Goal: Transaction & Acquisition: Purchase product/service

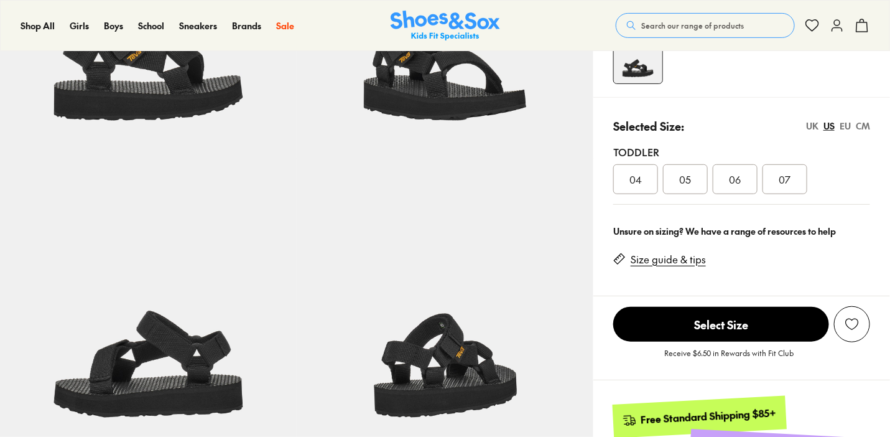
select select "*"
click at [683, 266] on link "Size guide & tips" at bounding box center [668, 260] width 75 height 14
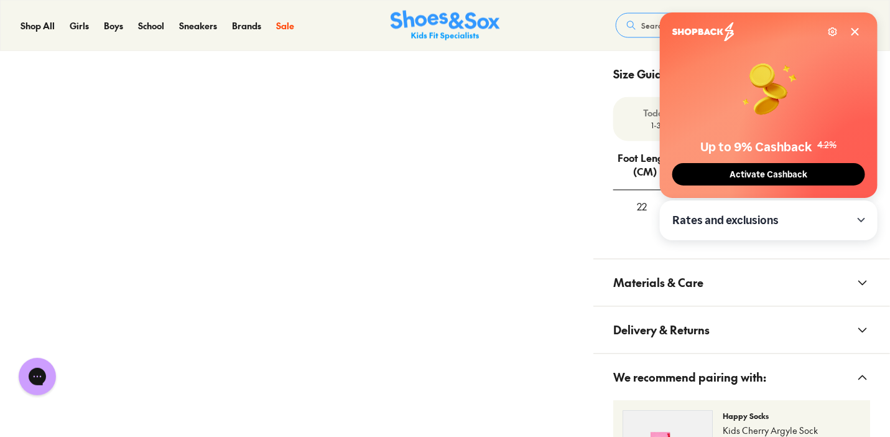
click at [856, 29] on icon at bounding box center [855, 32] width 10 height 10
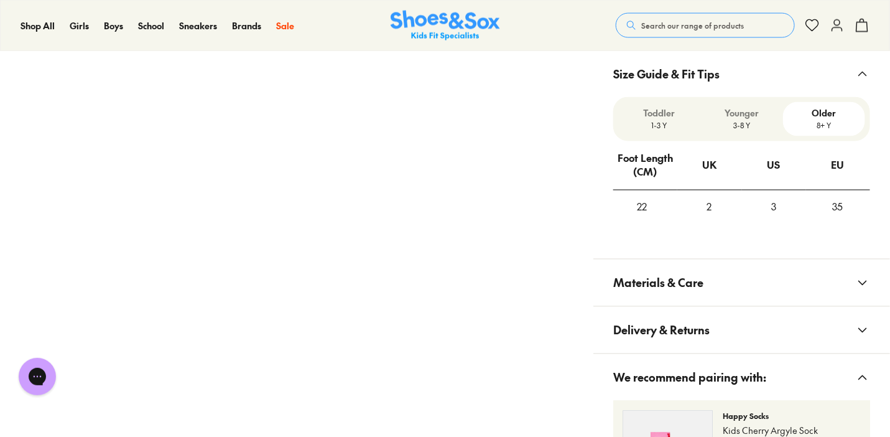
click at [661, 131] on p "1-3 Y" at bounding box center [659, 125] width 72 height 11
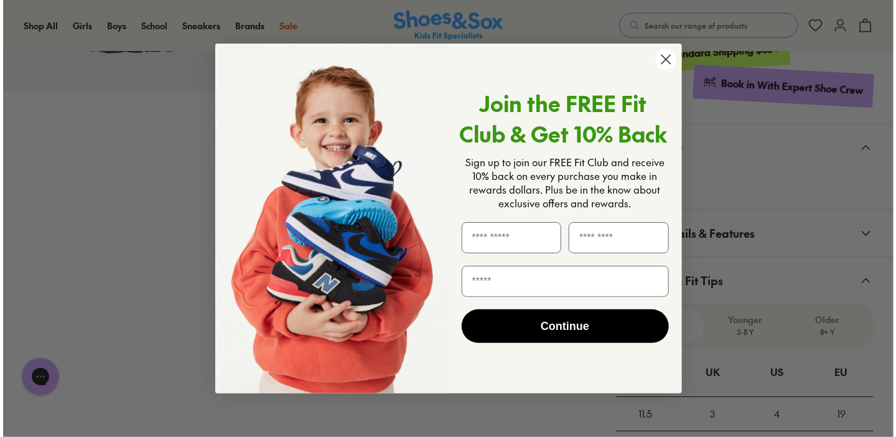
scroll to position [579, 0]
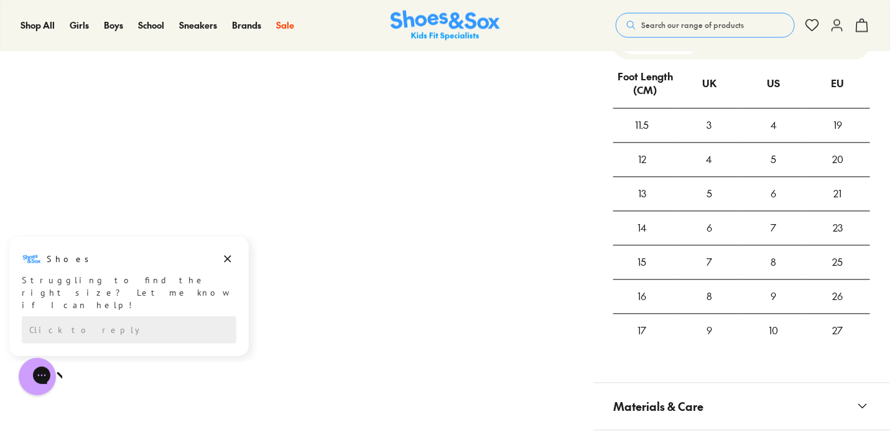
scroll to position [864, 0]
click at [650, 52] on p "1-3 Y" at bounding box center [659, 45] width 72 height 11
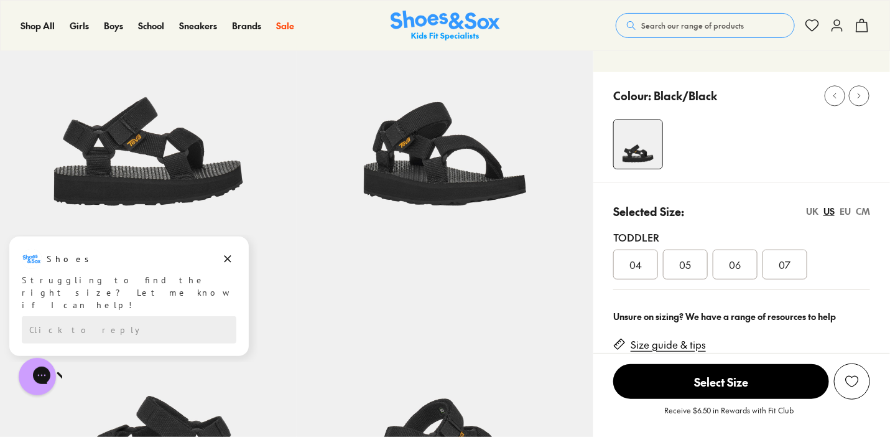
scroll to position [0, 0]
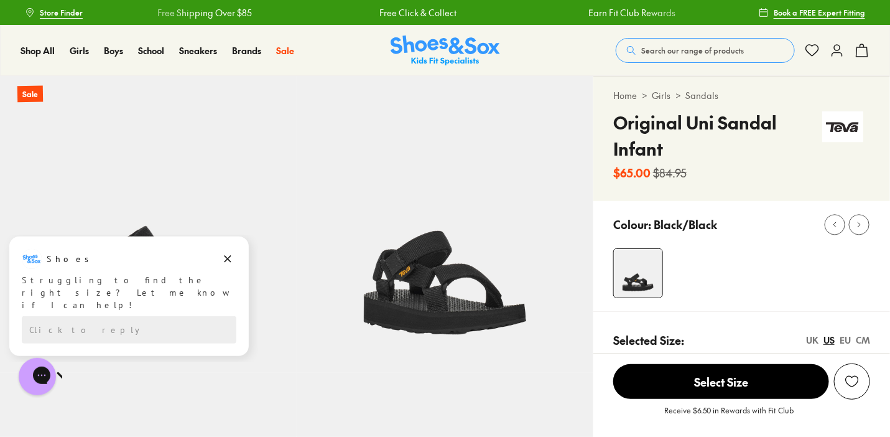
click at [709, 95] on link "Sandals" at bounding box center [702, 95] width 33 height 13
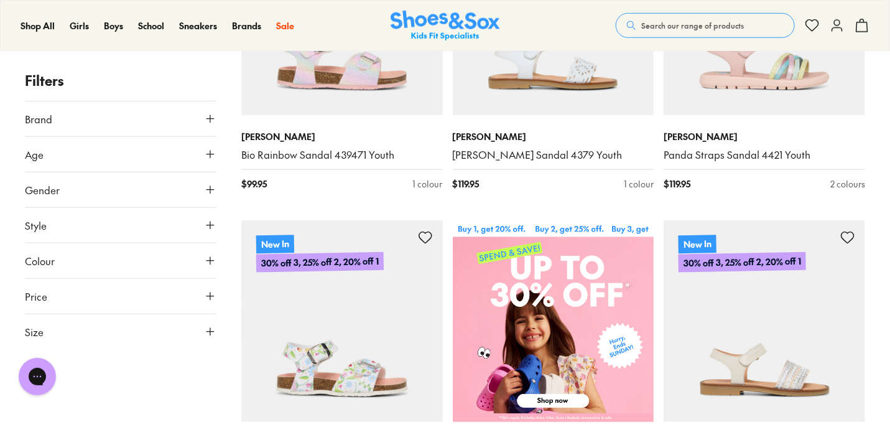
click at [109, 162] on button "Age" at bounding box center [121, 153] width 192 height 35
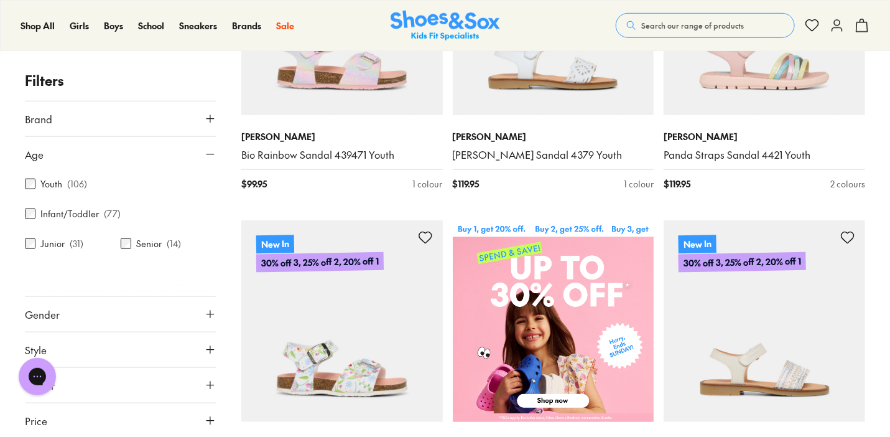
click at [70, 220] on label "Infant/Toddler" at bounding box center [69, 213] width 58 height 13
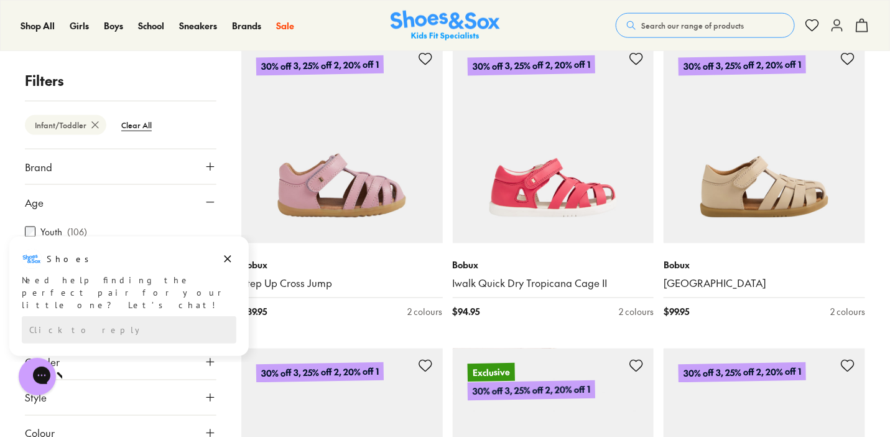
scroll to position [2388, 0]
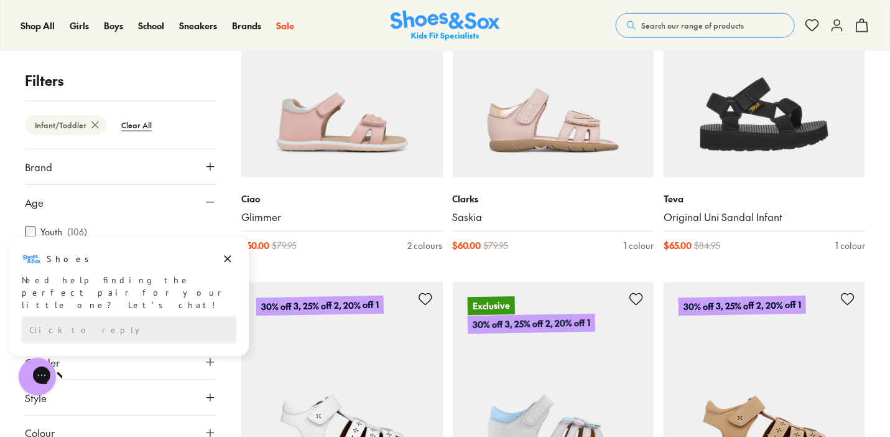
scroll to position [5815, 0]
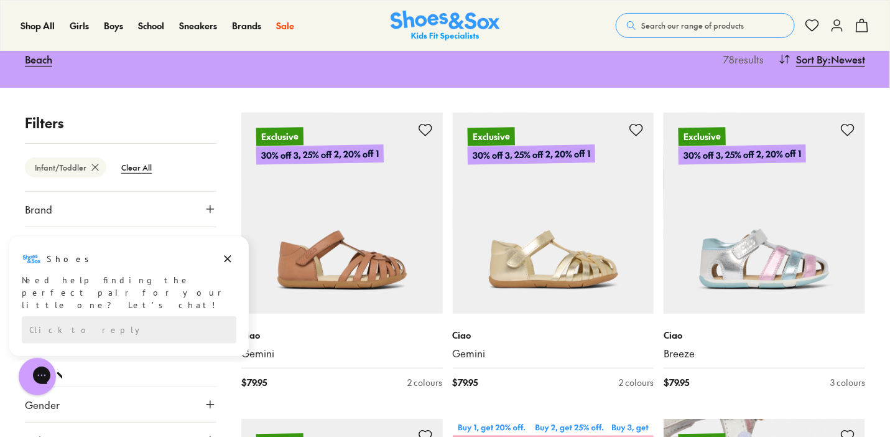
scroll to position [155, 0]
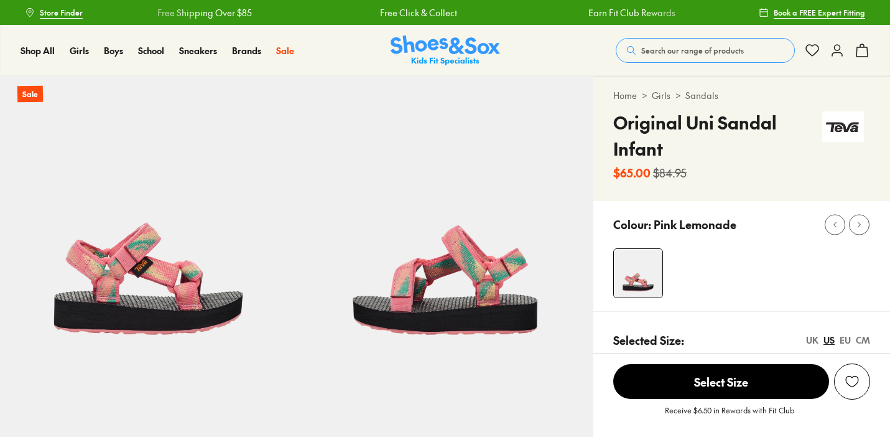
select select "*"
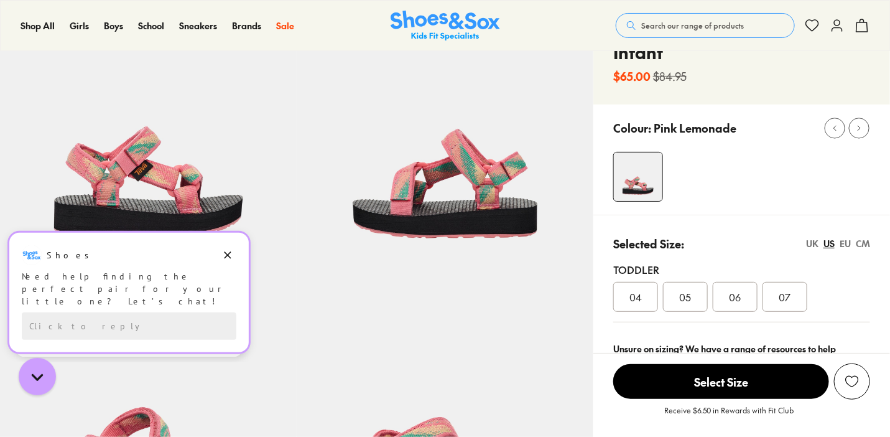
scroll to position [96, 0]
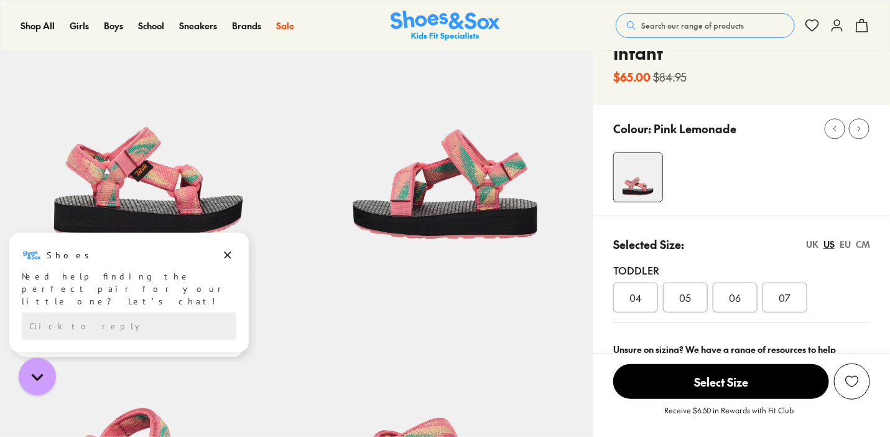
click at [808, 309] on div "07" at bounding box center [785, 297] width 45 height 30
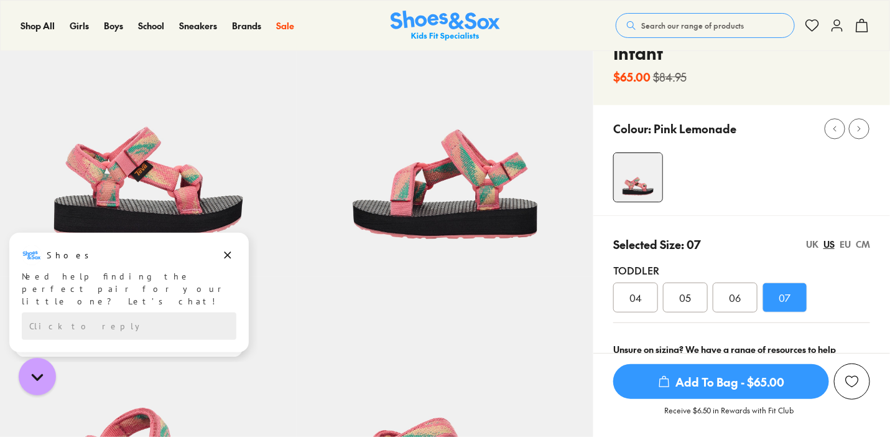
scroll to position [231, 0]
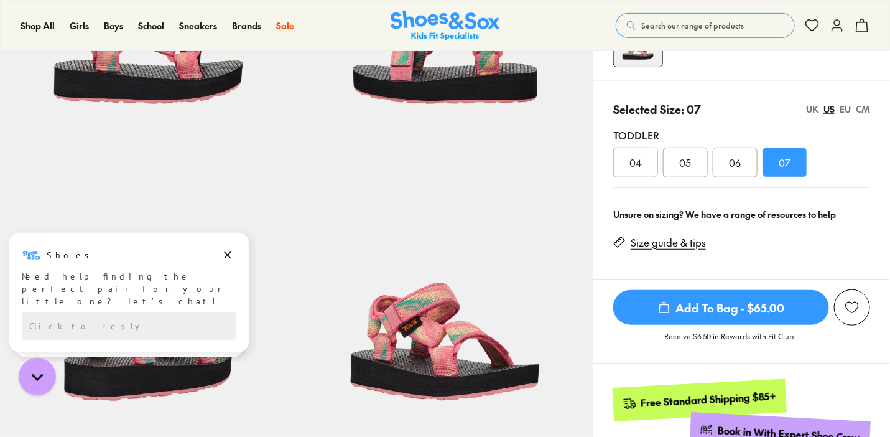
click at [681, 249] on link "Size guide & tips" at bounding box center [668, 243] width 75 height 14
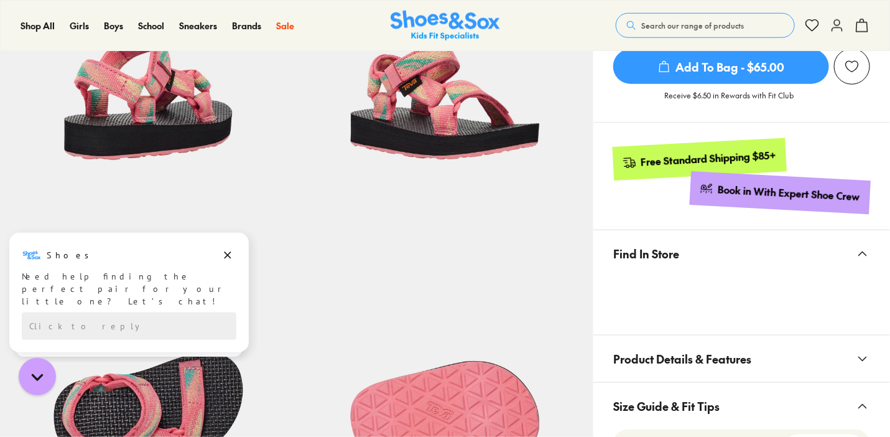
scroll to position [867, 0]
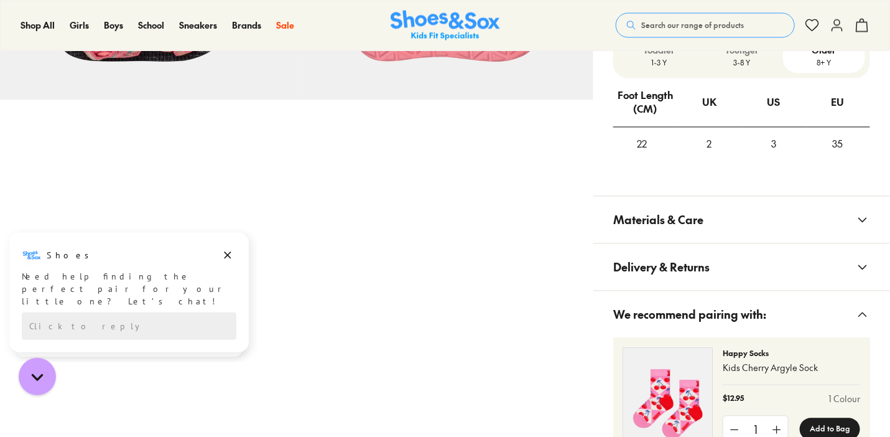
click at [770, 68] on p "3-8 Y" at bounding box center [742, 62] width 72 height 11
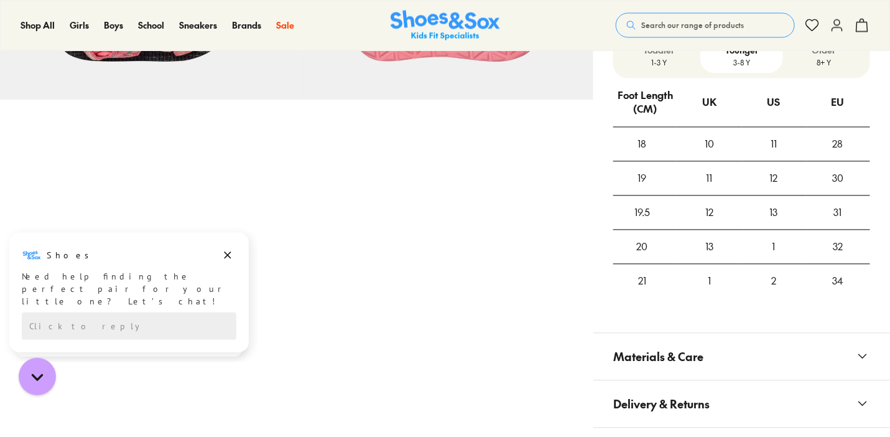
click at [664, 68] on p "1-3 Y" at bounding box center [659, 62] width 72 height 11
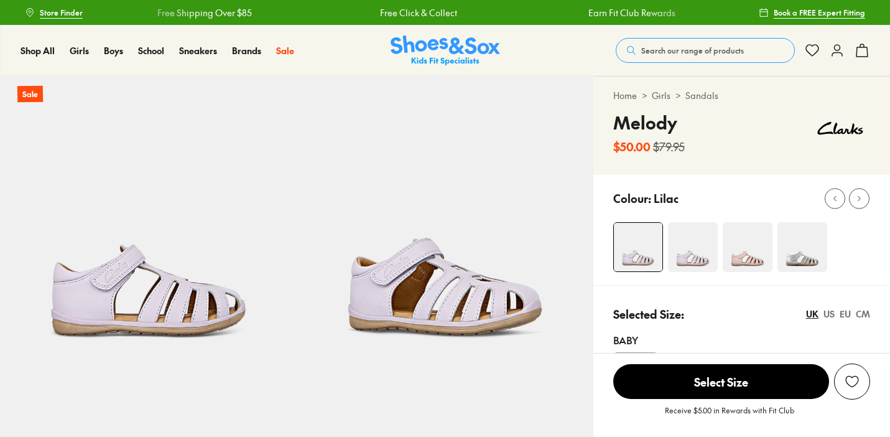
select select "*"
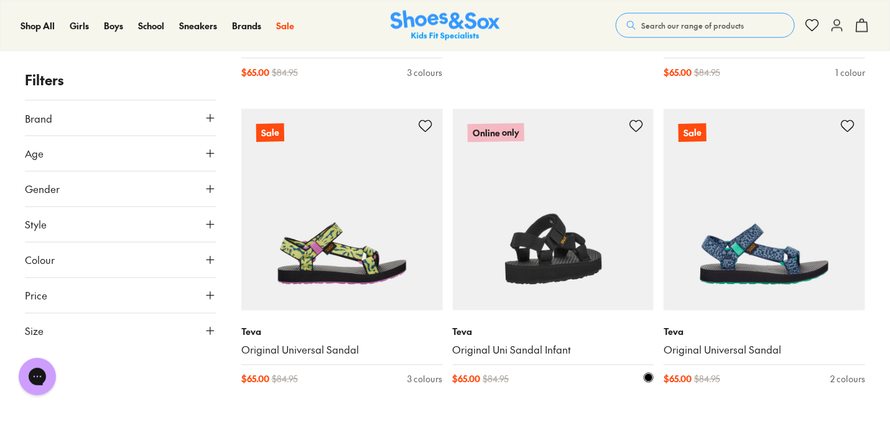
scroll to position [753, 0]
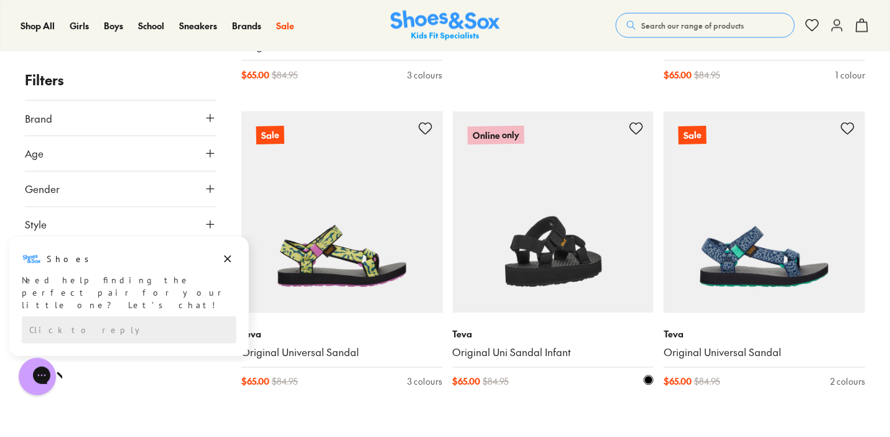
click at [559, 284] on img at bounding box center [554, 212] width 202 height 202
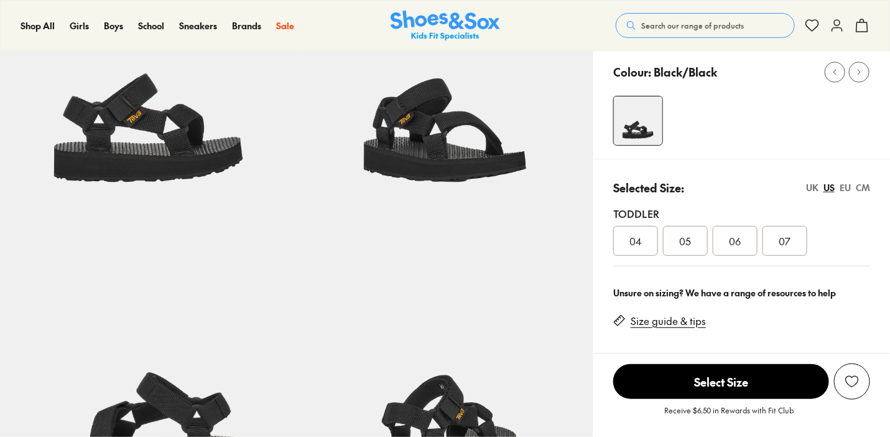
select select "*"
click at [804, 248] on div "07" at bounding box center [785, 241] width 45 height 30
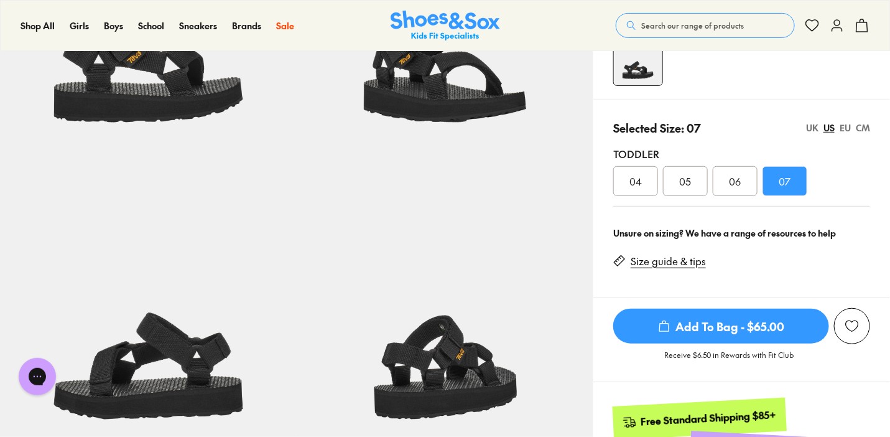
click at [752, 196] on div "06" at bounding box center [735, 181] width 45 height 30
click at [791, 189] on span "07" at bounding box center [786, 181] width 12 height 15
click at [742, 189] on span "06" at bounding box center [736, 181] width 12 height 15
click at [719, 343] on span "Add To Bag - $65.00" at bounding box center [721, 326] width 216 height 35
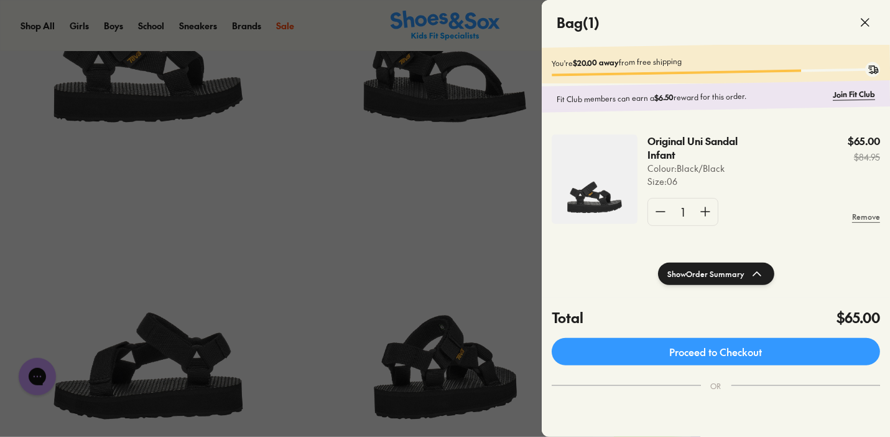
click at [455, 172] on div at bounding box center [445, 218] width 890 height 437
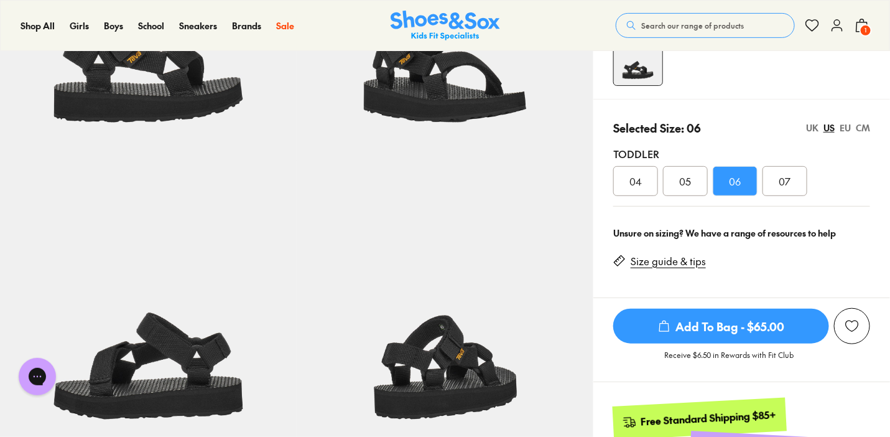
scroll to position [274, 0]
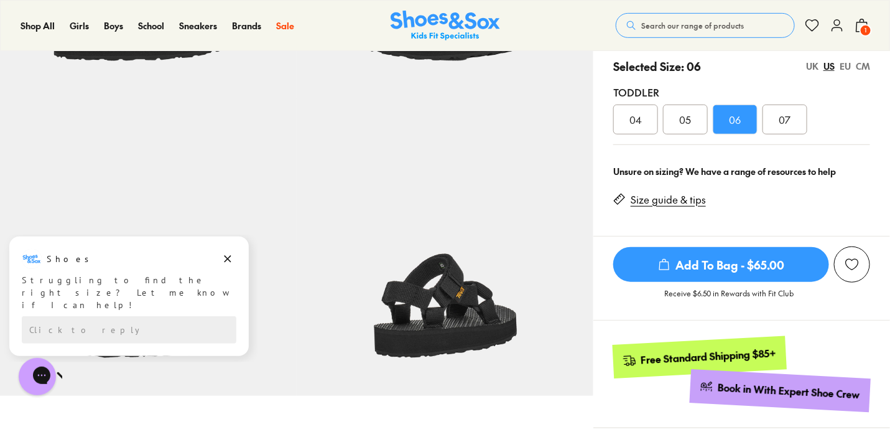
click at [806, 134] on div "07" at bounding box center [785, 120] width 45 height 30
click at [732, 282] on span "Add To Bag - $65.00" at bounding box center [721, 264] width 216 height 35
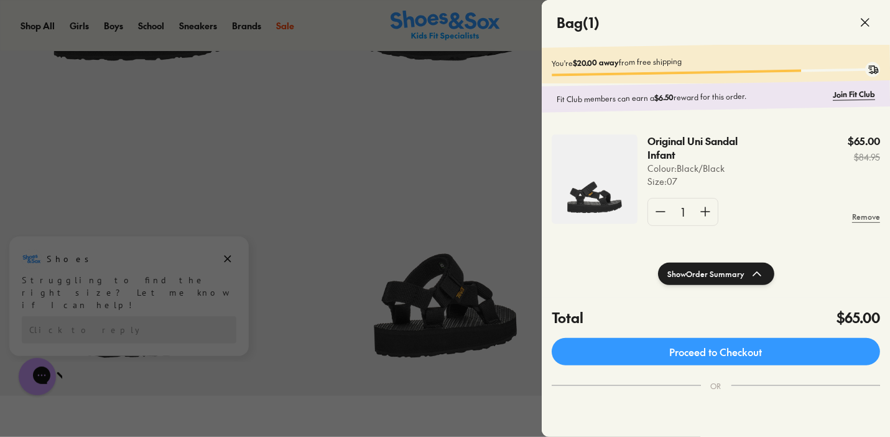
click at [435, 174] on div at bounding box center [445, 218] width 890 height 437
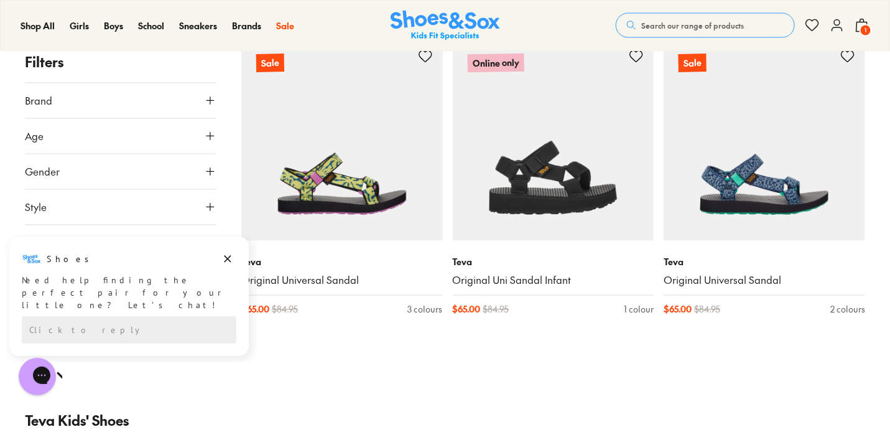
scroll to position [819, 0]
